Goal: Task Accomplishment & Management: Complete application form

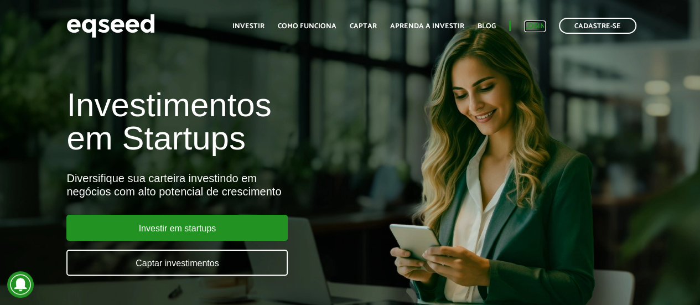
click at [534, 25] on link "Login" at bounding box center [535, 26] width 22 height 7
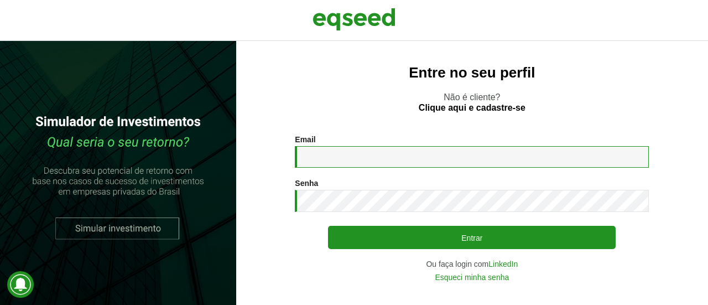
click at [321, 158] on input "Email *" at bounding box center [472, 157] width 354 height 22
click at [404, 157] on input "Email *" at bounding box center [472, 157] width 354 height 22
paste input "**********"
type input "**********"
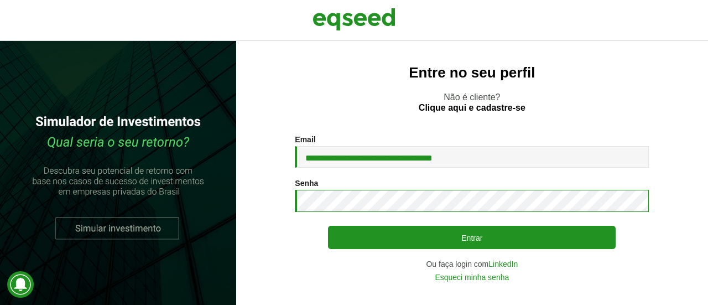
click at [328, 226] on button "Entrar" at bounding box center [472, 237] width 288 height 23
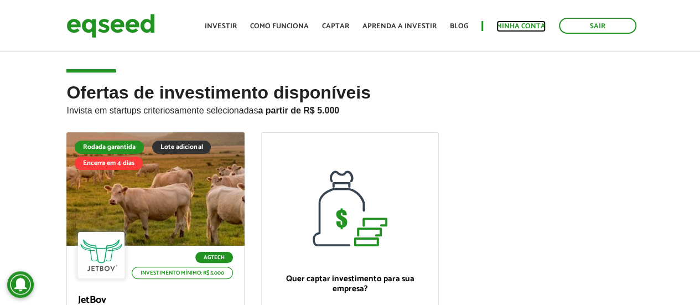
click at [518, 23] on link "Minha conta" at bounding box center [520, 26] width 49 height 7
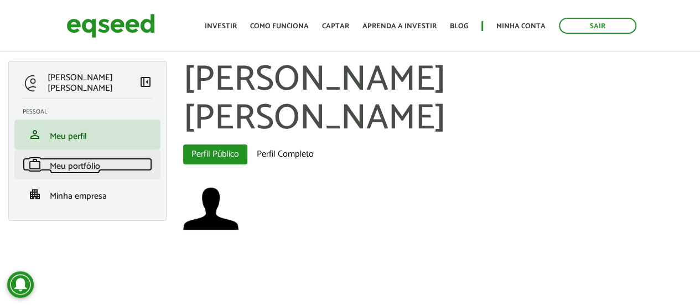
click at [96, 169] on span "Meu portfólio" at bounding box center [75, 166] width 50 height 15
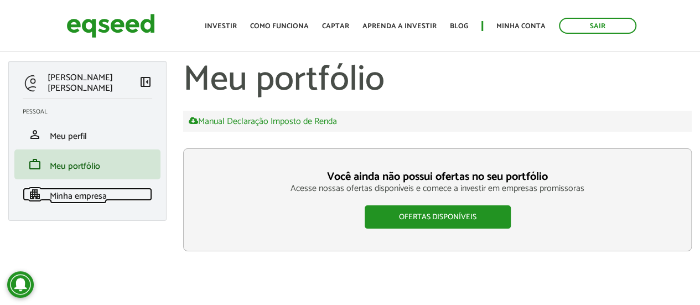
click at [81, 199] on span "Minha empresa" at bounding box center [78, 196] width 57 height 15
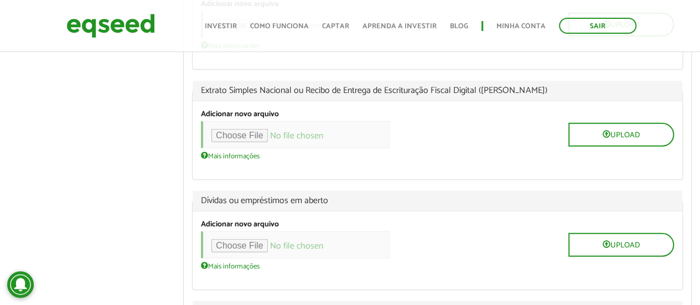
scroll to position [1327, 0]
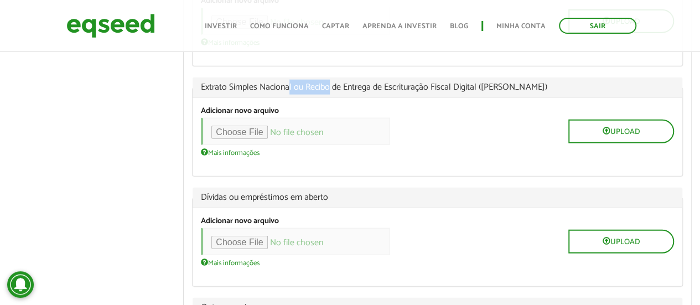
drag, startPoint x: 287, startPoint y: 89, endPoint x: 358, endPoint y: 98, distance: 71.3
click at [332, 92] on span "Extrato Simples Nacional ou Recibo de Entrega de Escrituração Fiscal Digital ([…" at bounding box center [437, 87] width 473 height 9
drag, startPoint x: 357, startPoint y: 92, endPoint x: 448, endPoint y: 81, distance: 91.4
drag, startPoint x: 458, startPoint y: 92, endPoint x: 566, endPoint y: 93, distance: 107.3
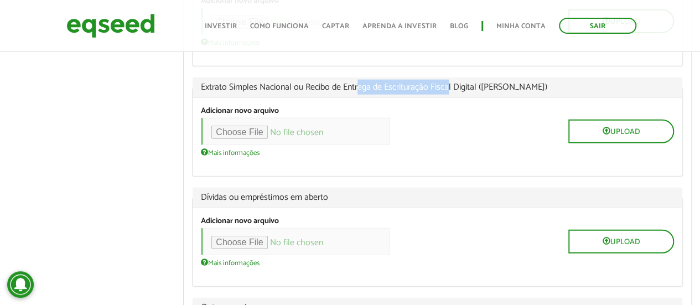
click at [566, 92] on span "Extrato Simples Nacional ou Recibo de Entrega de Escrituração Fiscal Digital ([…" at bounding box center [437, 87] width 473 height 9
drag, startPoint x: 241, startPoint y: 91, endPoint x: 434, endPoint y: 81, distance: 193.8
click at [436, 92] on span "Extrato Simples Nacional ou Recibo de Entrega de Escrituração Fiscal Digital ([…" at bounding box center [437, 87] width 473 height 9
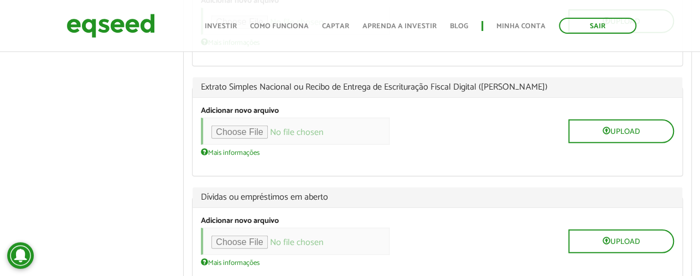
drag, startPoint x: 202, startPoint y: 91, endPoint x: 559, endPoint y: 97, distance: 356.2
click at [560, 92] on span "Extrato Simples Nacional ou Recibo de Entrega de Escrituração Fiscal Digital ([…" at bounding box center [437, 87] width 473 height 9
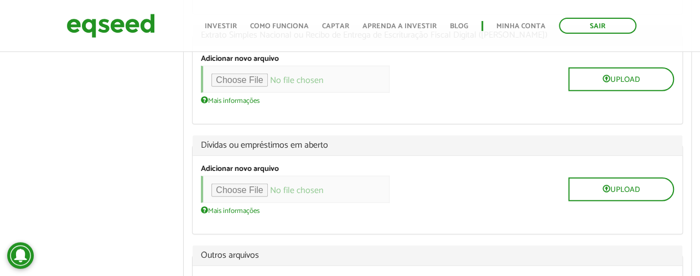
scroll to position [1383, 0]
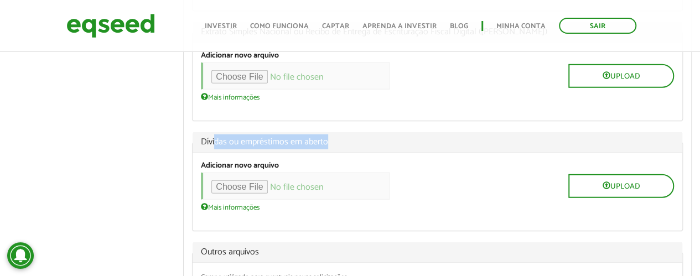
drag, startPoint x: 217, startPoint y: 148, endPoint x: 363, endPoint y: 144, distance: 146.6
click at [363, 144] on span "Dívidas ou empréstimos em aberto" at bounding box center [437, 142] width 473 height 9
click at [356, 147] on span "Dívidas ou empréstimos em aberto" at bounding box center [437, 142] width 473 height 9
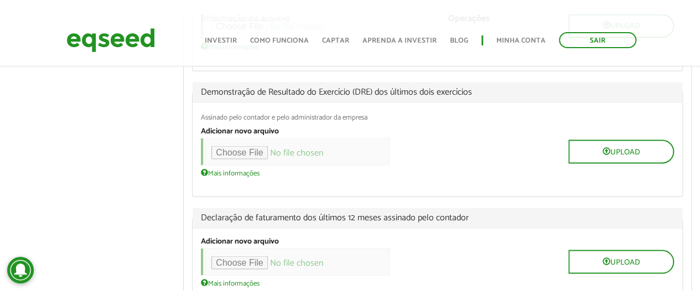
scroll to position [1001, 0]
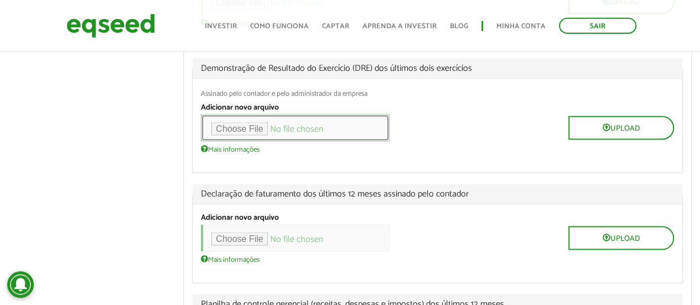
click at [257, 138] on input "file" at bounding box center [295, 127] width 189 height 27
click at [241, 134] on input "file" at bounding box center [295, 127] width 189 height 27
click at [252, 129] on input "file" at bounding box center [295, 127] width 189 height 27
type input "**********"
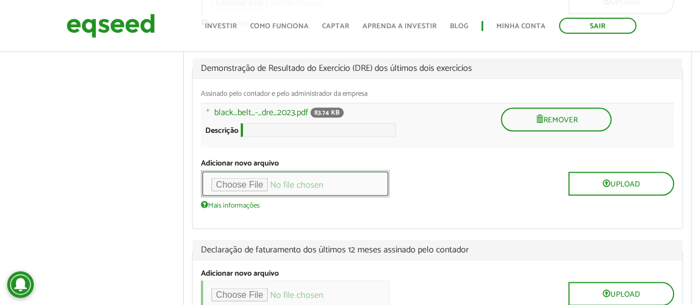
click at [247, 195] on input "file" at bounding box center [295, 183] width 189 height 27
type input "**********"
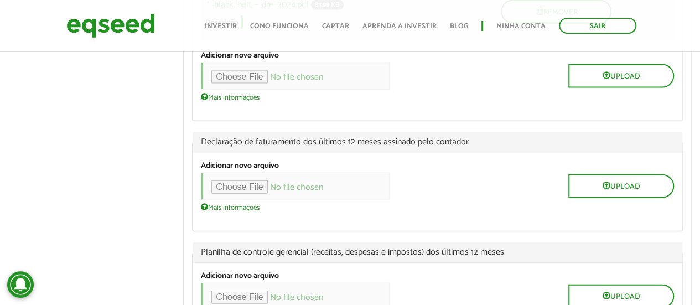
scroll to position [1167, 0]
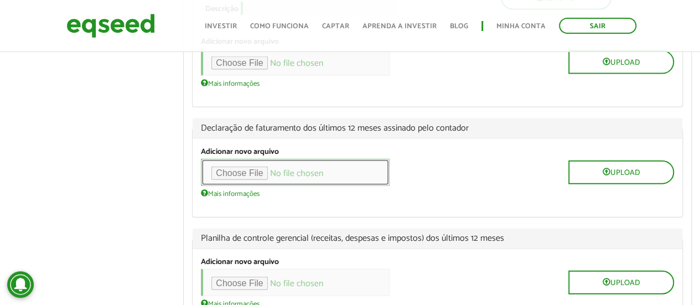
click at [237, 186] on input "file" at bounding box center [295, 172] width 189 height 27
click at [251, 186] on input "file" at bounding box center [295, 172] width 189 height 27
type input "**********"
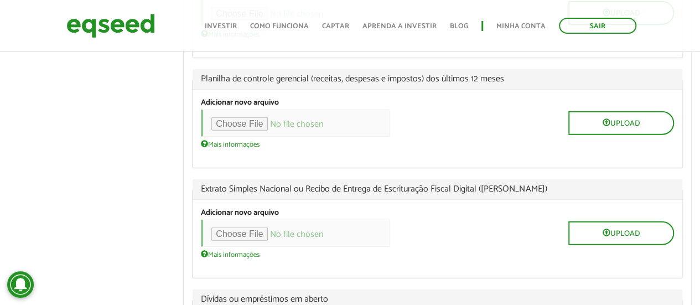
scroll to position [1388, 0]
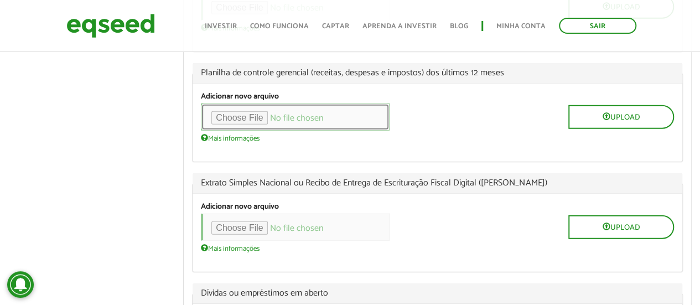
click at [255, 131] on input "file" at bounding box center [295, 116] width 189 height 27
type input "**********"
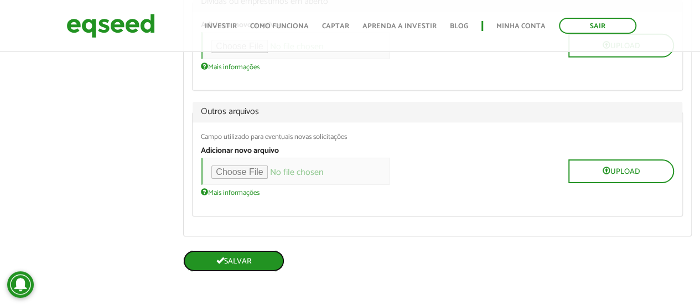
scroll to position [1751, 0]
click at [239, 267] on button "Salvar" at bounding box center [233, 261] width 101 height 22
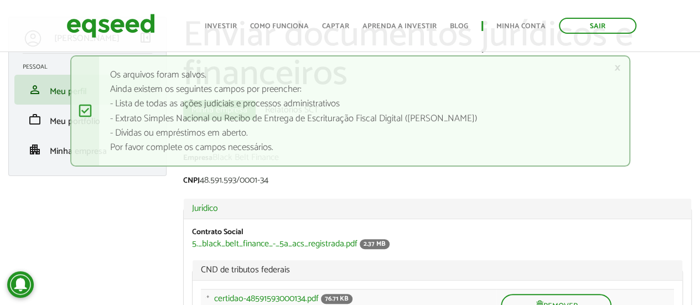
scroll to position [55, 0]
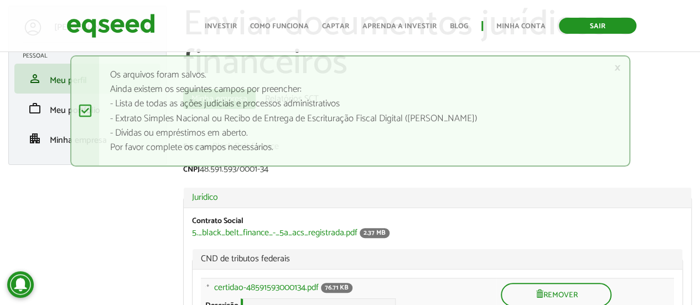
click at [587, 22] on link "Sair" at bounding box center [597, 26] width 77 height 16
